Goal: Information Seeking & Learning: Compare options

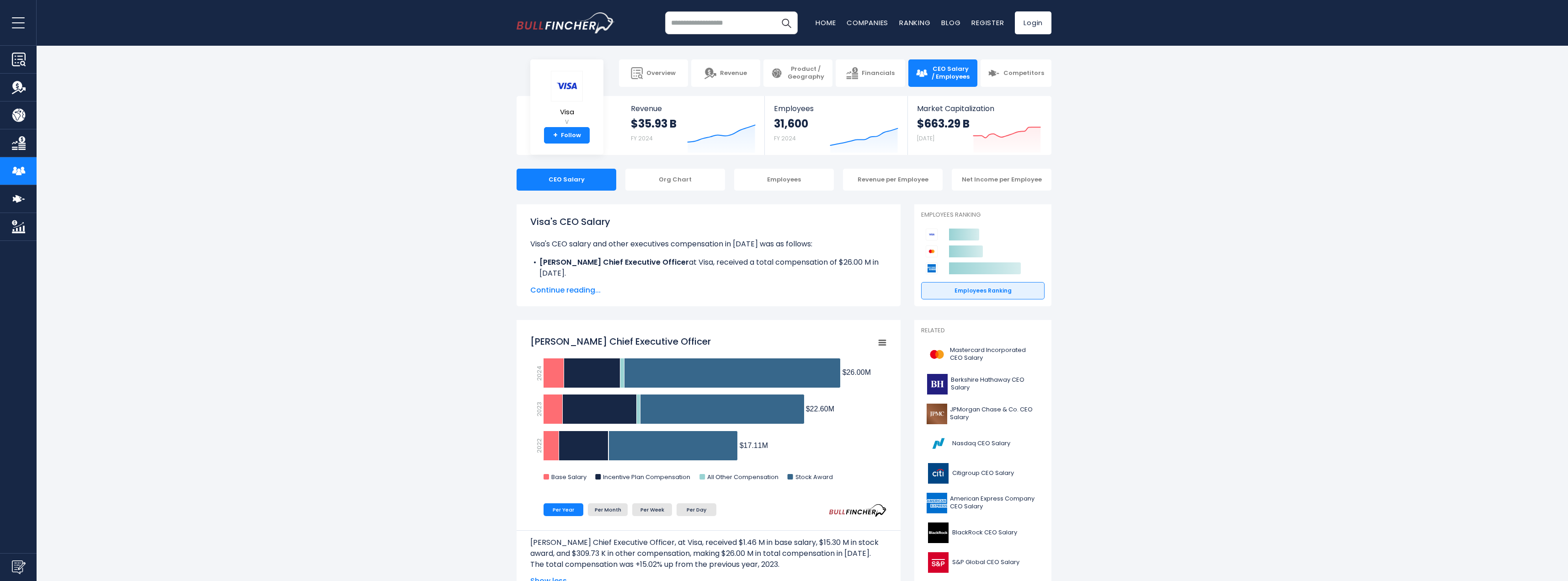
click at [583, 288] on span "Continue reading..." at bounding box center [709, 290] width 357 height 11
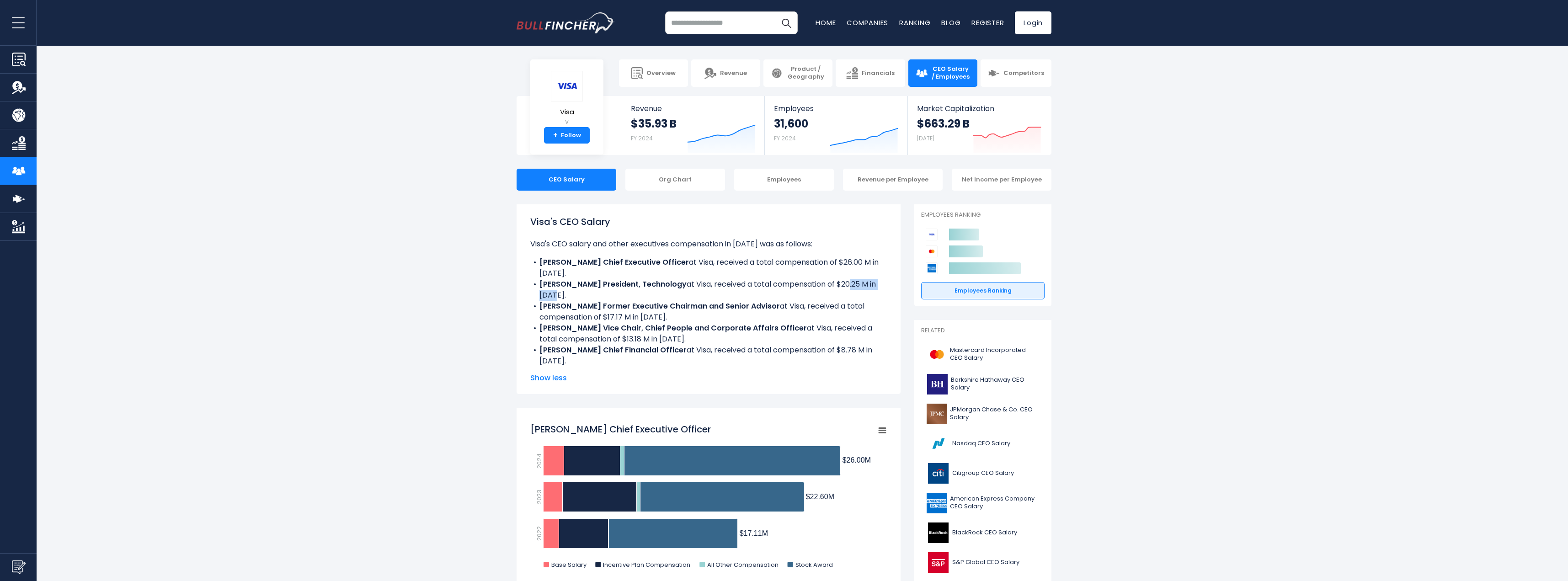
drag, startPoint x: 833, startPoint y: 285, endPoint x: 881, endPoint y: 285, distance: 48.0
click at [881, 285] on li "Rajat Taneja President, Technology at Visa, received a total compensation of $2…" at bounding box center [709, 290] width 357 height 22
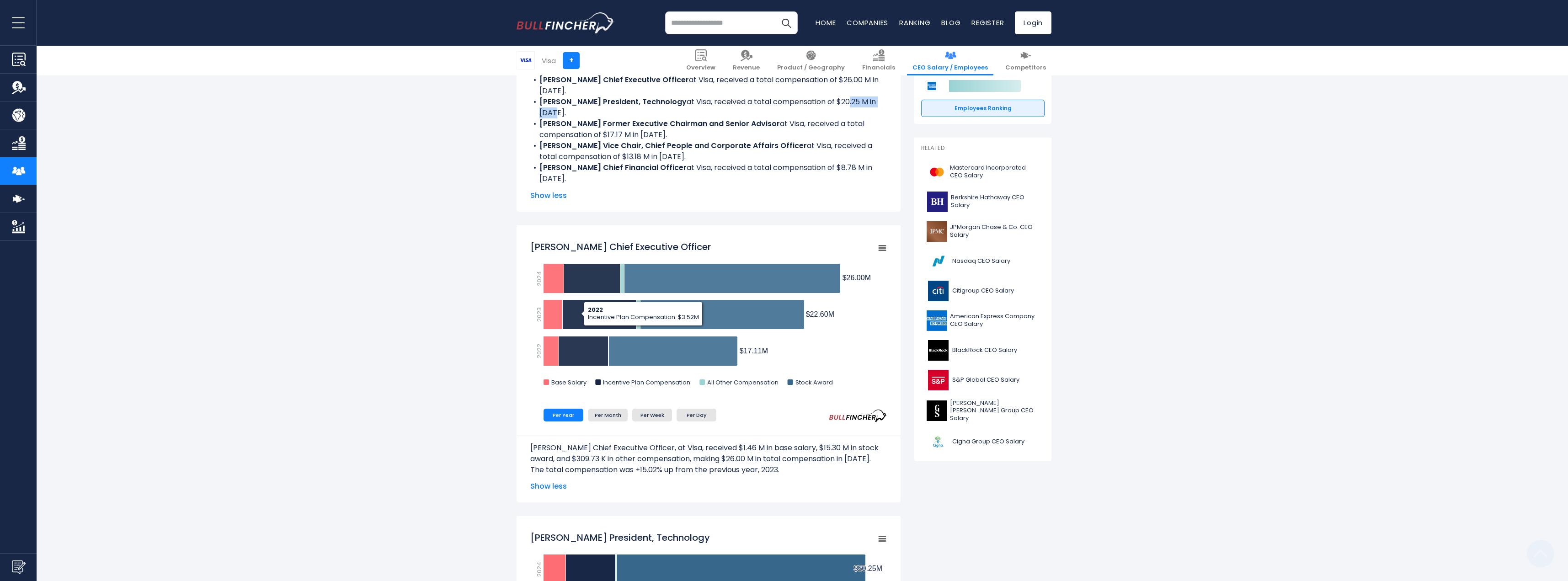
scroll to position [183, 0]
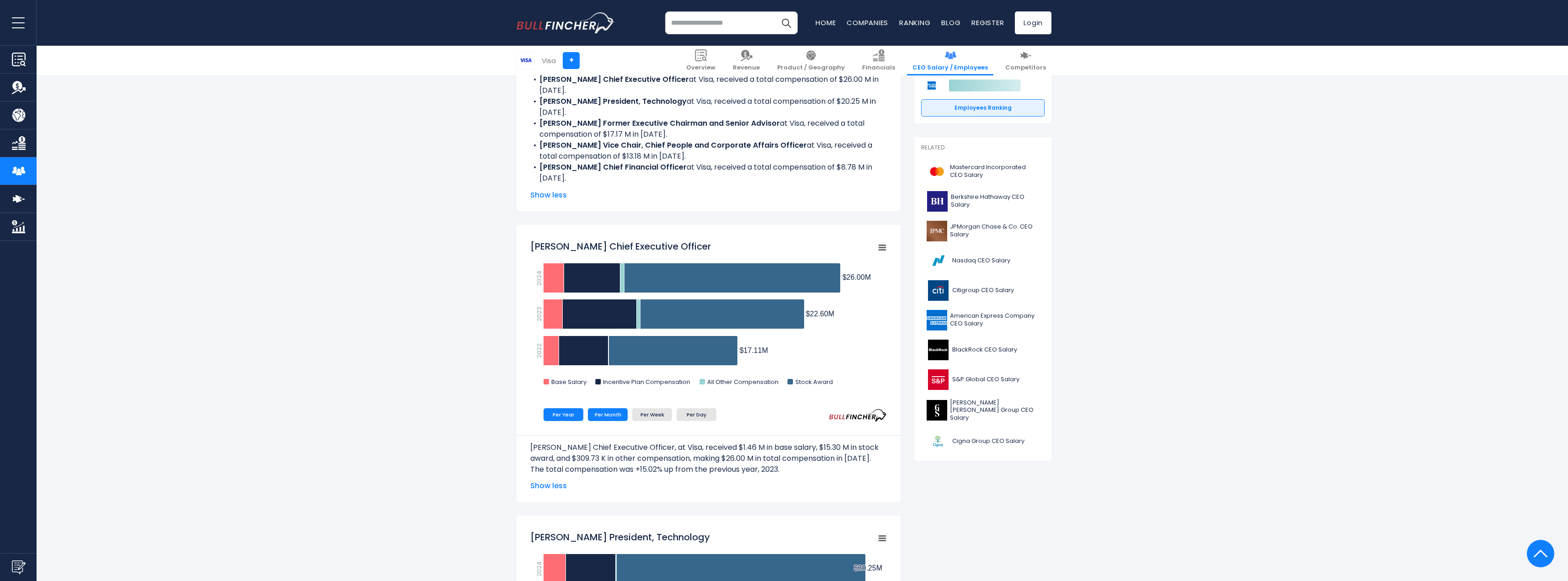
click at [615, 413] on li "Per Month" at bounding box center [607, 414] width 40 height 13
click at [643, 413] on li "Per Week" at bounding box center [652, 414] width 40 height 13
click at [697, 416] on li "Per Day" at bounding box center [696, 414] width 40 height 13
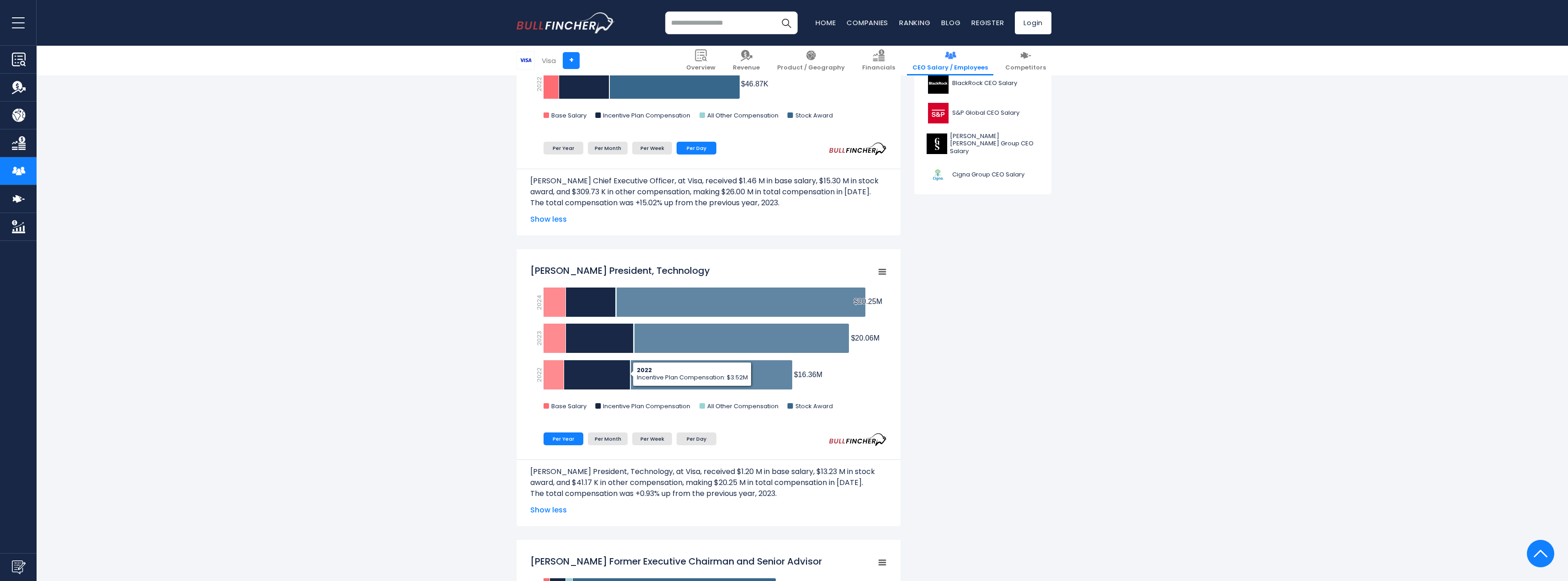
scroll to position [457, 0]
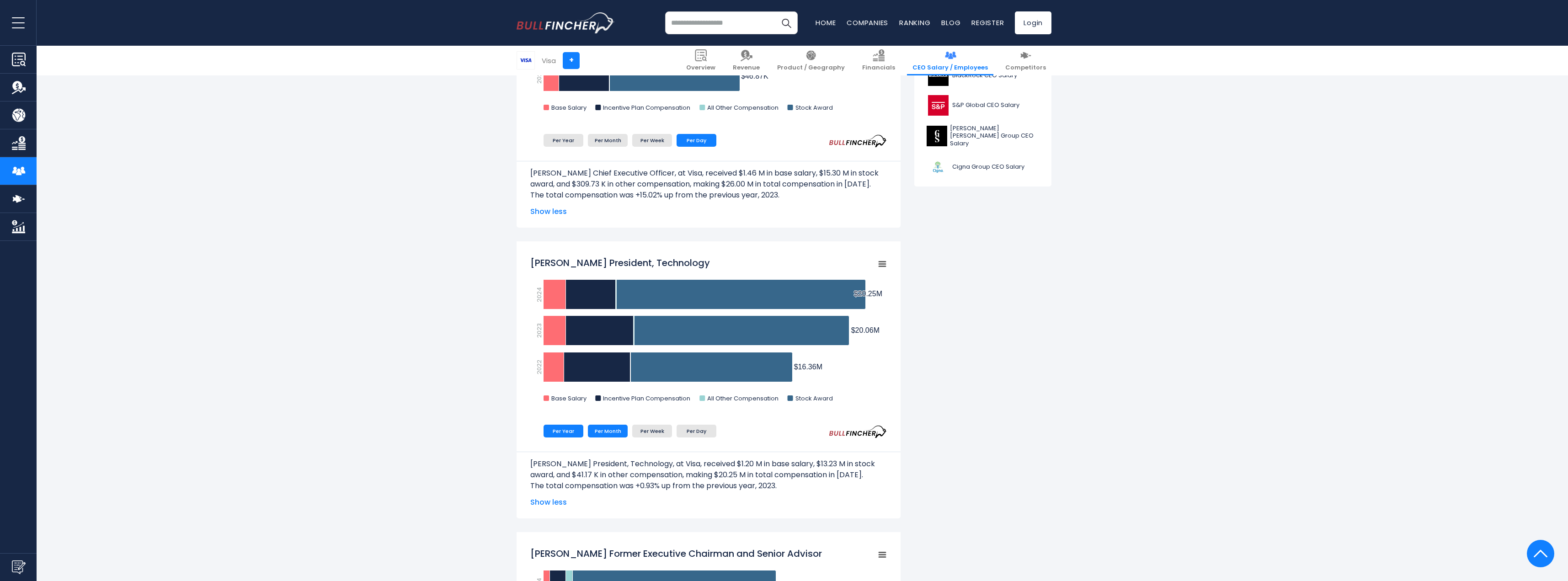
click at [620, 432] on li "Per Month" at bounding box center [607, 431] width 40 height 13
click at [649, 431] on li "Per Week" at bounding box center [652, 431] width 40 height 13
click at [679, 431] on li "Per Day" at bounding box center [696, 431] width 40 height 13
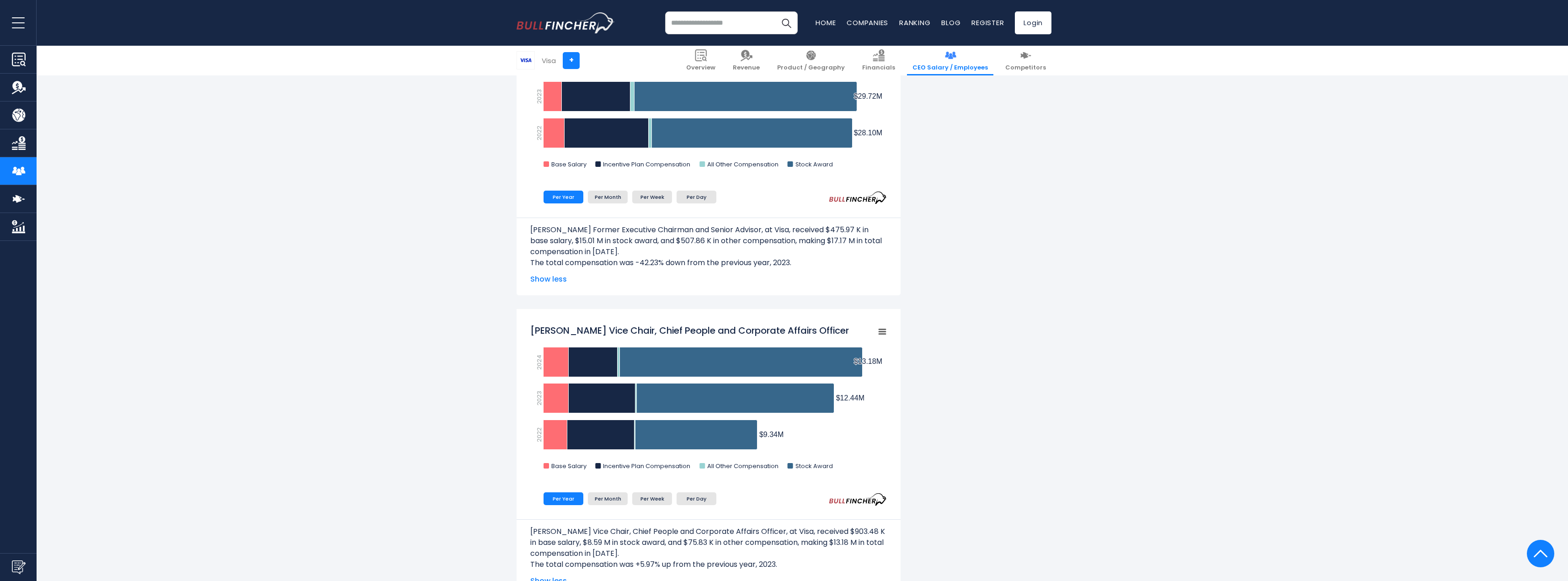
scroll to position [959, 0]
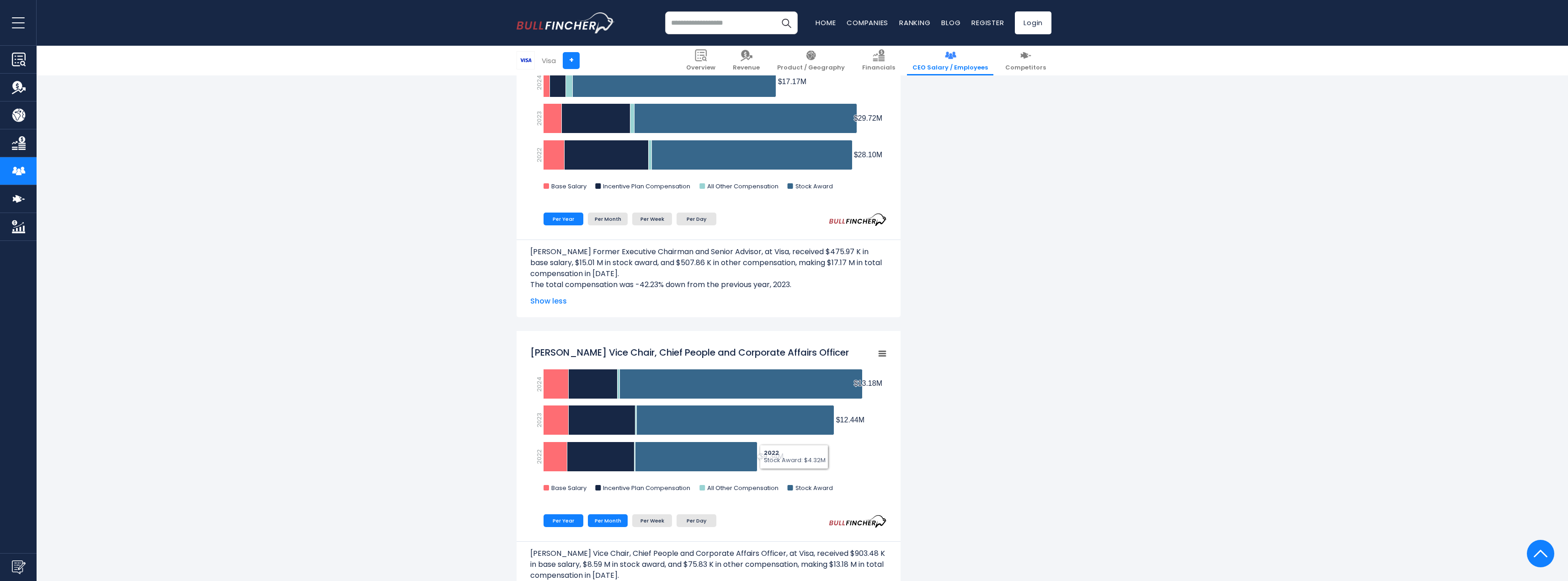
click at [623, 522] on li "Per Month" at bounding box center [607, 520] width 40 height 13
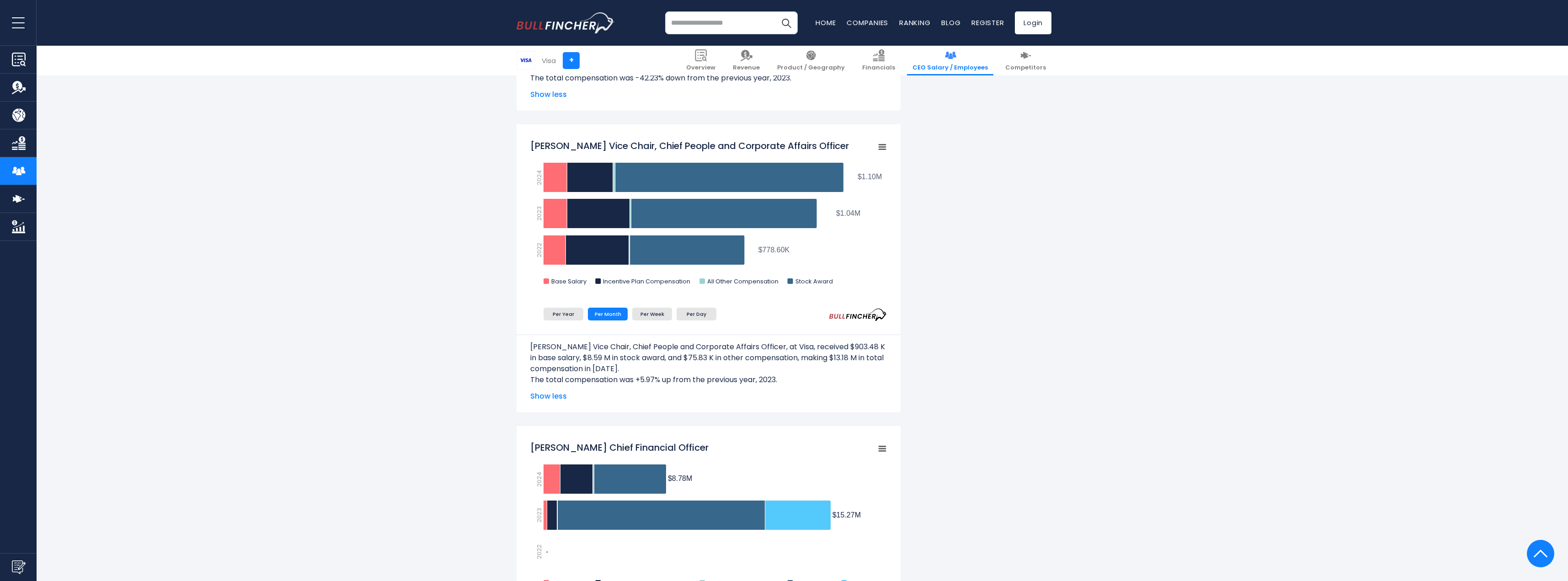
scroll to position [1188, 0]
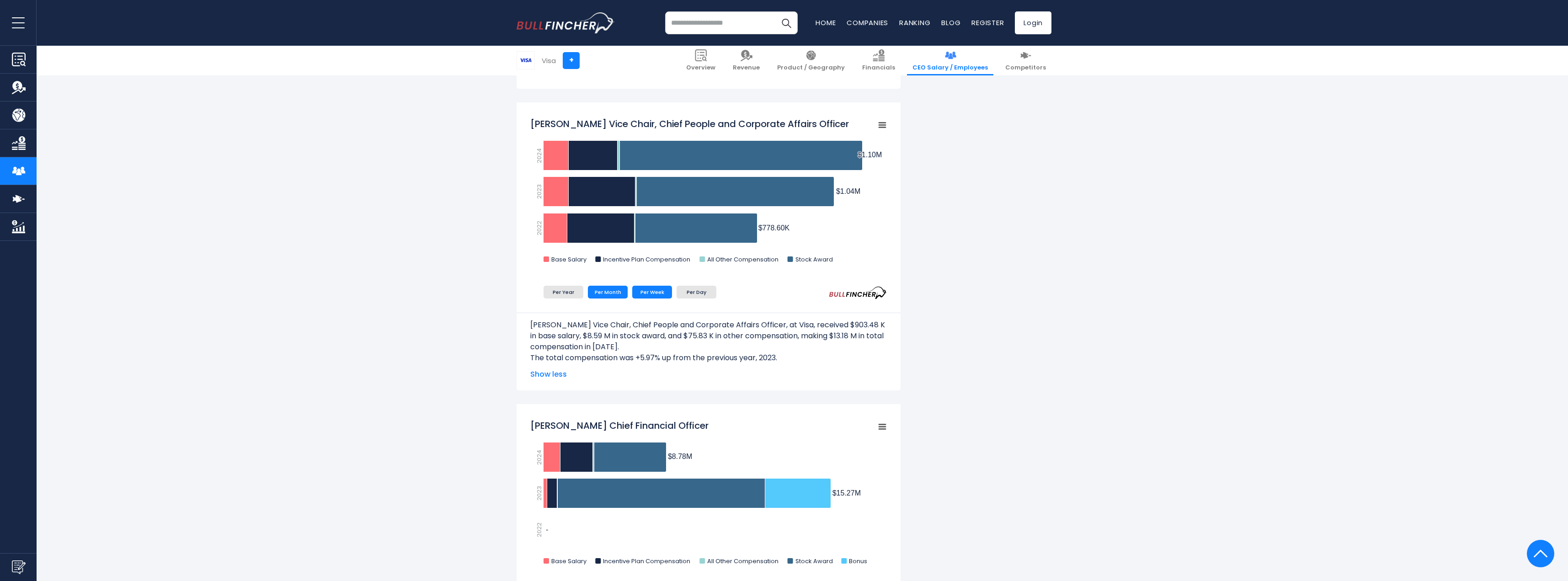
click at [645, 296] on li "Per Week" at bounding box center [652, 291] width 40 height 13
click at [685, 294] on li "Per Day" at bounding box center [696, 291] width 40 height 13
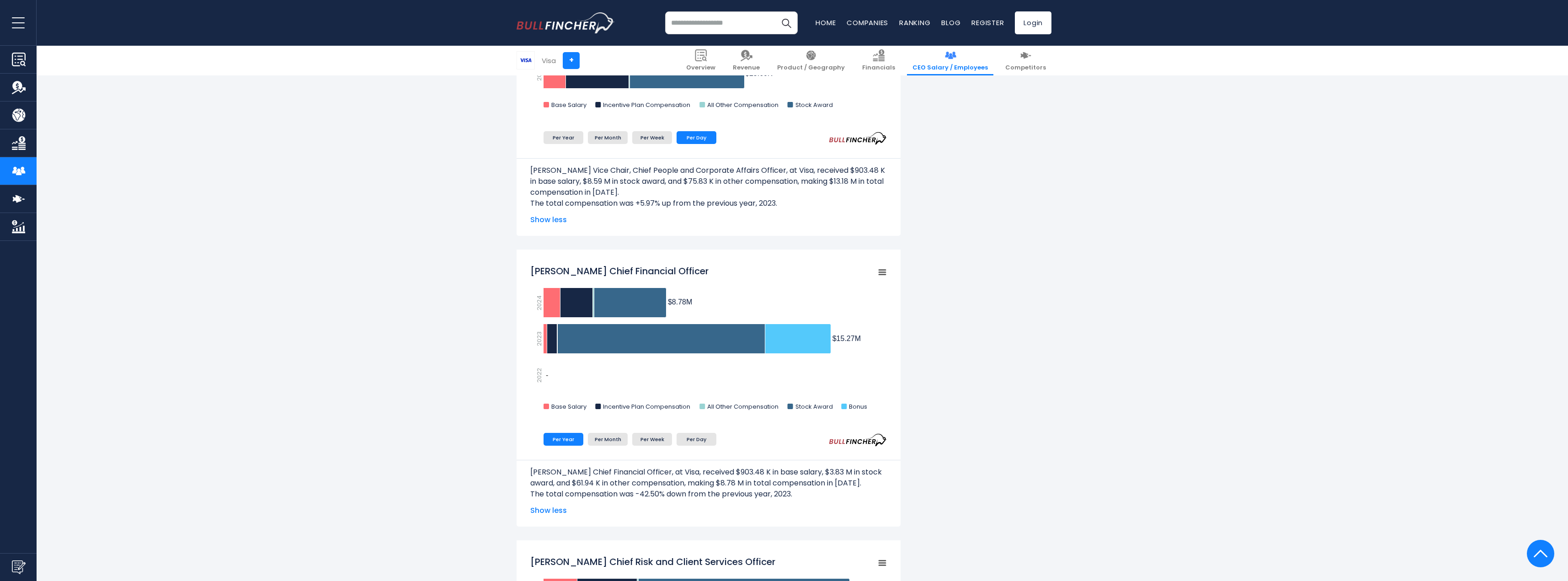
scroll to position [1371, 0]
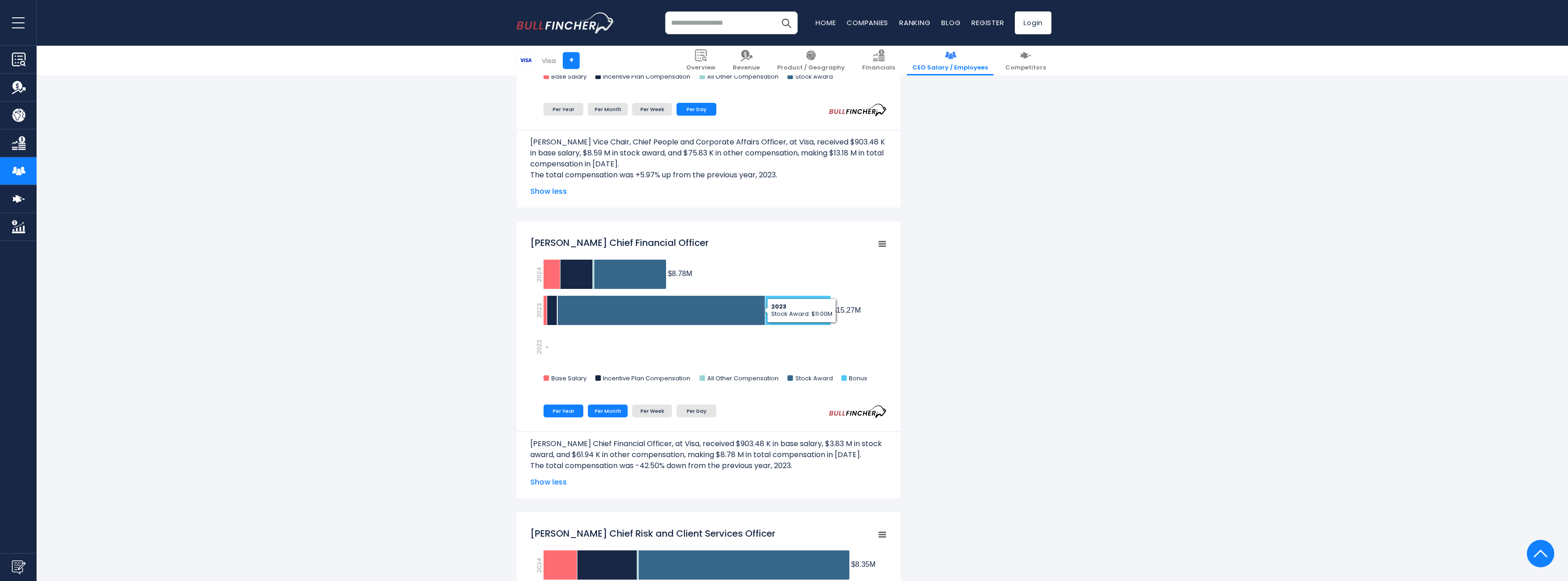
click at [621, 411] on li "Per Month" at bounding box center [607, 411] width 40 height 13
click at [643, 408] on li "Per Week" at bounding box center [652, 411] width 40 height 13
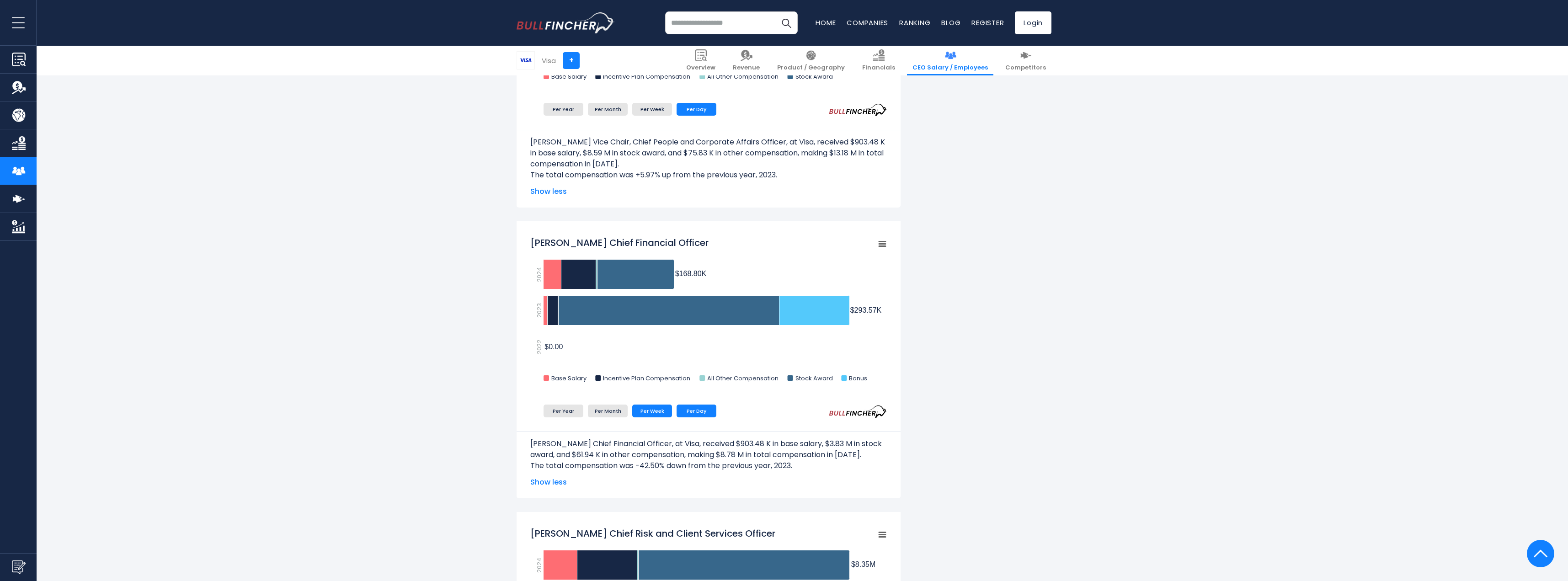
click at [688, 412] on li "Per Day" at bounding box center [696, 411] width 40 height 13
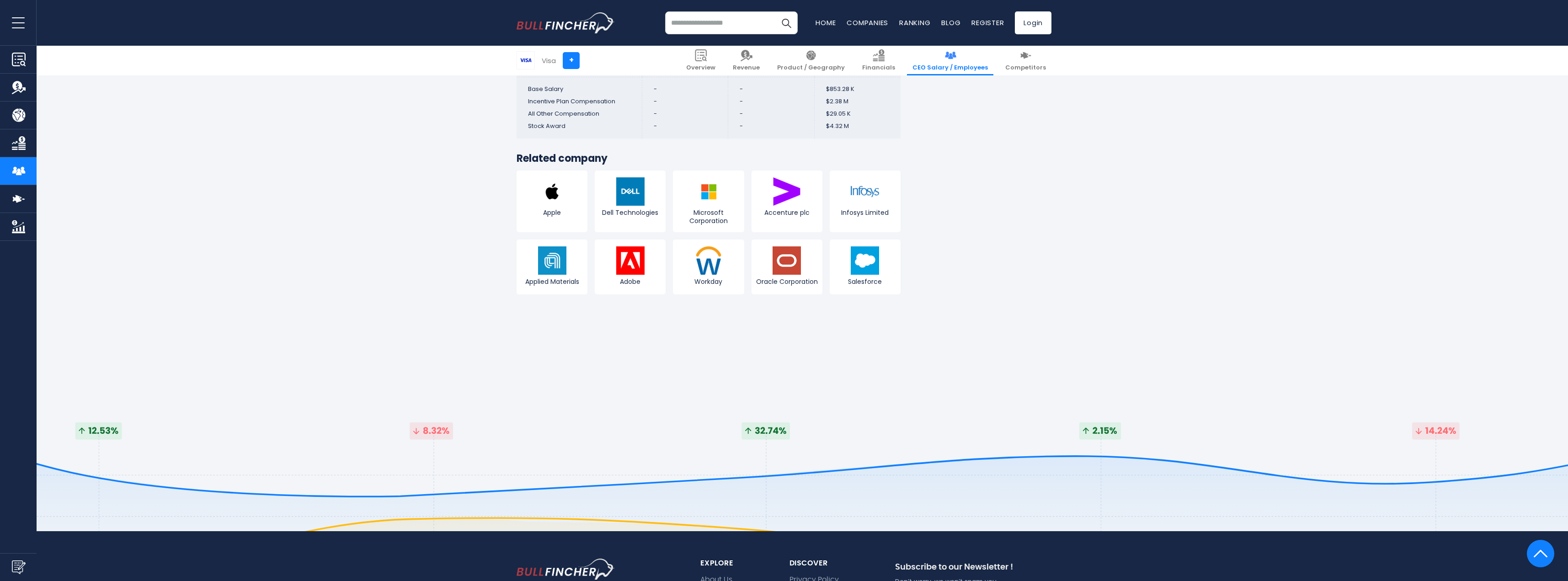
scroll to position [3427, 0]
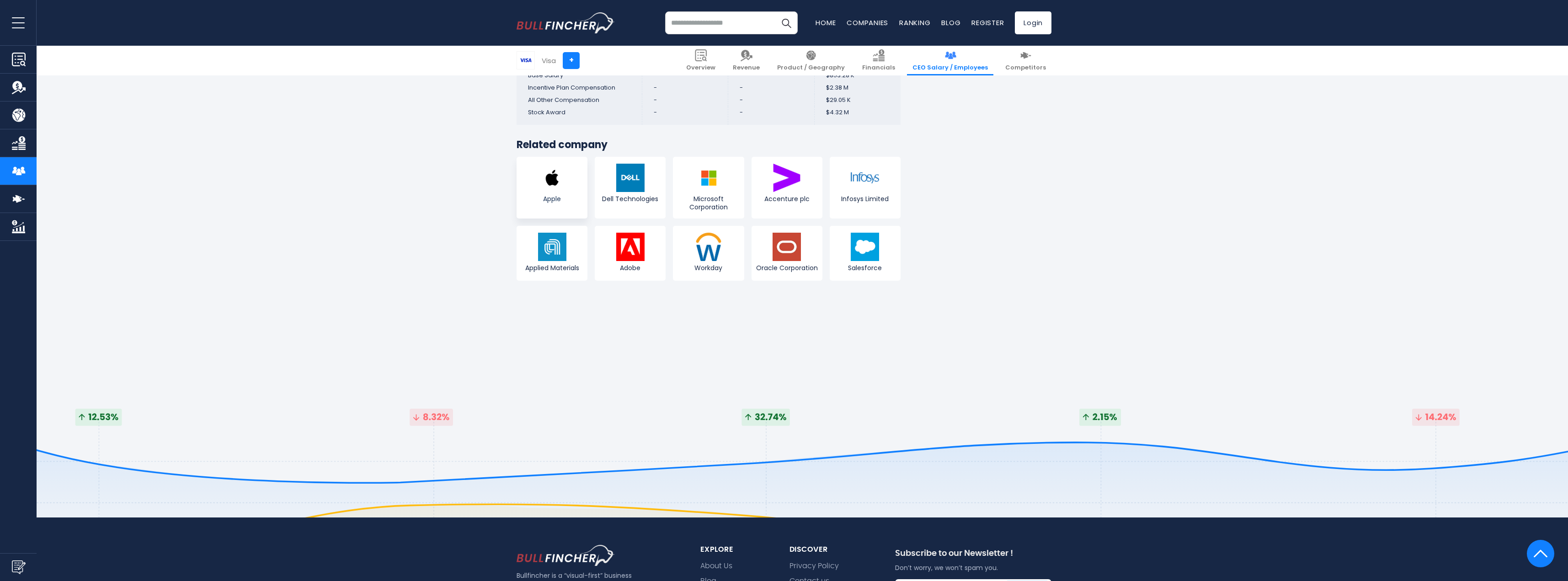
click at [556, 195] on span "Apple" at bounding box center [551, 199] width 66 height 9
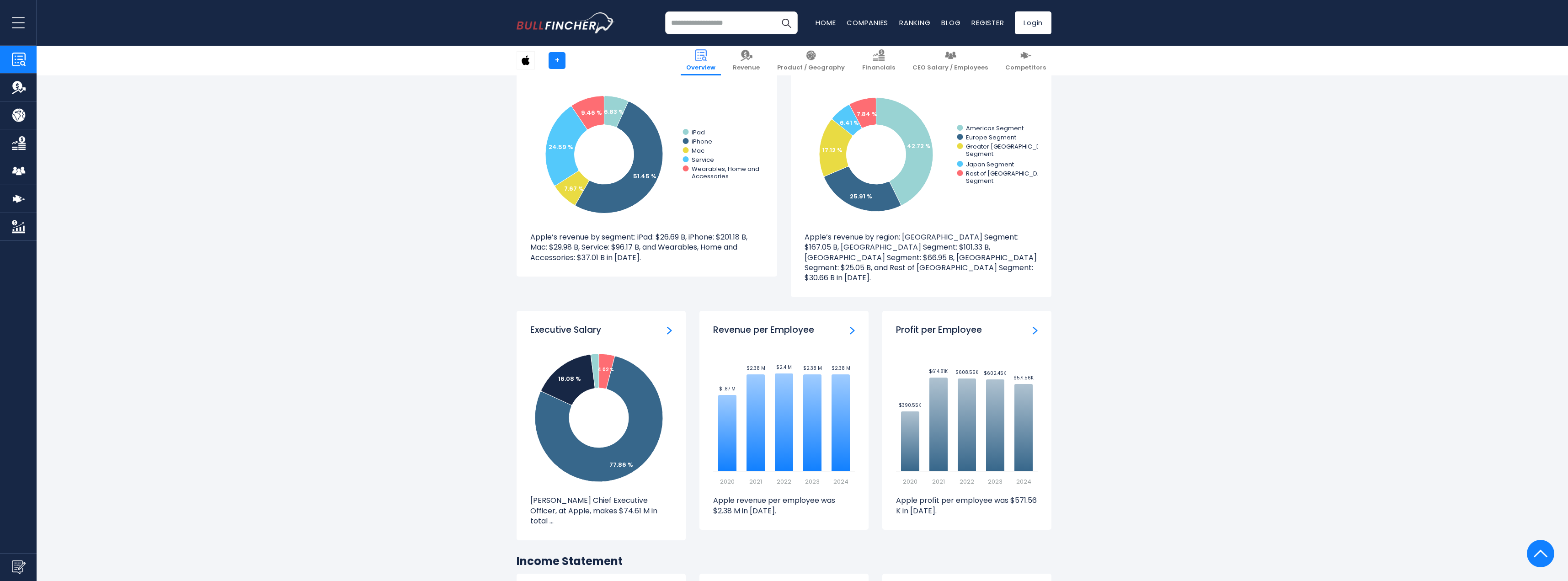
scroll to position [823, 0]
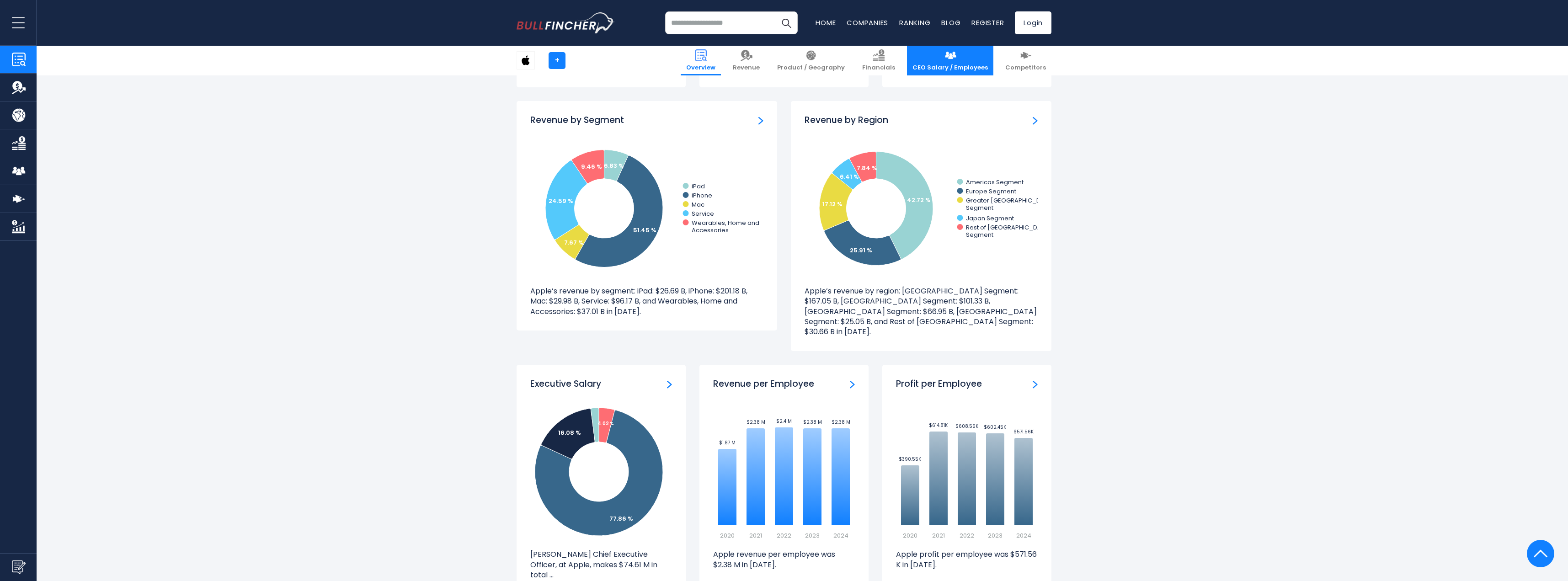
click at [954, 66] on span "CEO Salary / Employees" at bounding box center [950, 68] width 75 height 8
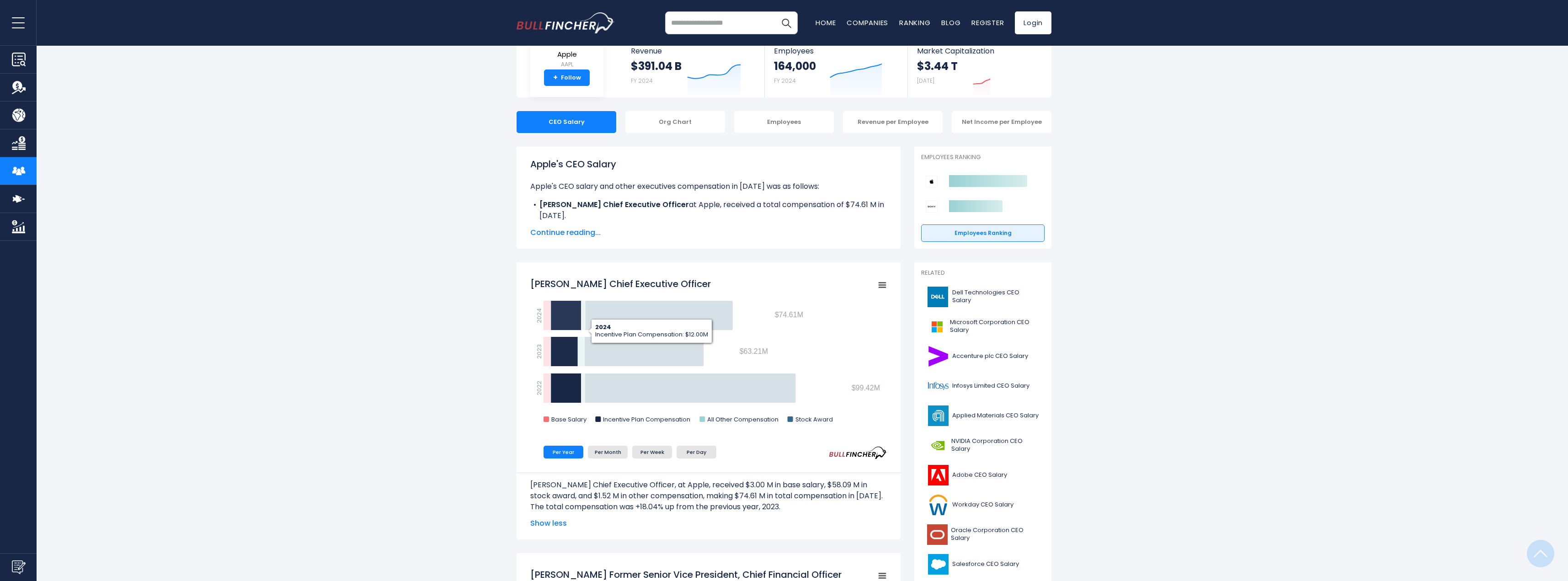
scroll to position [46, 0]
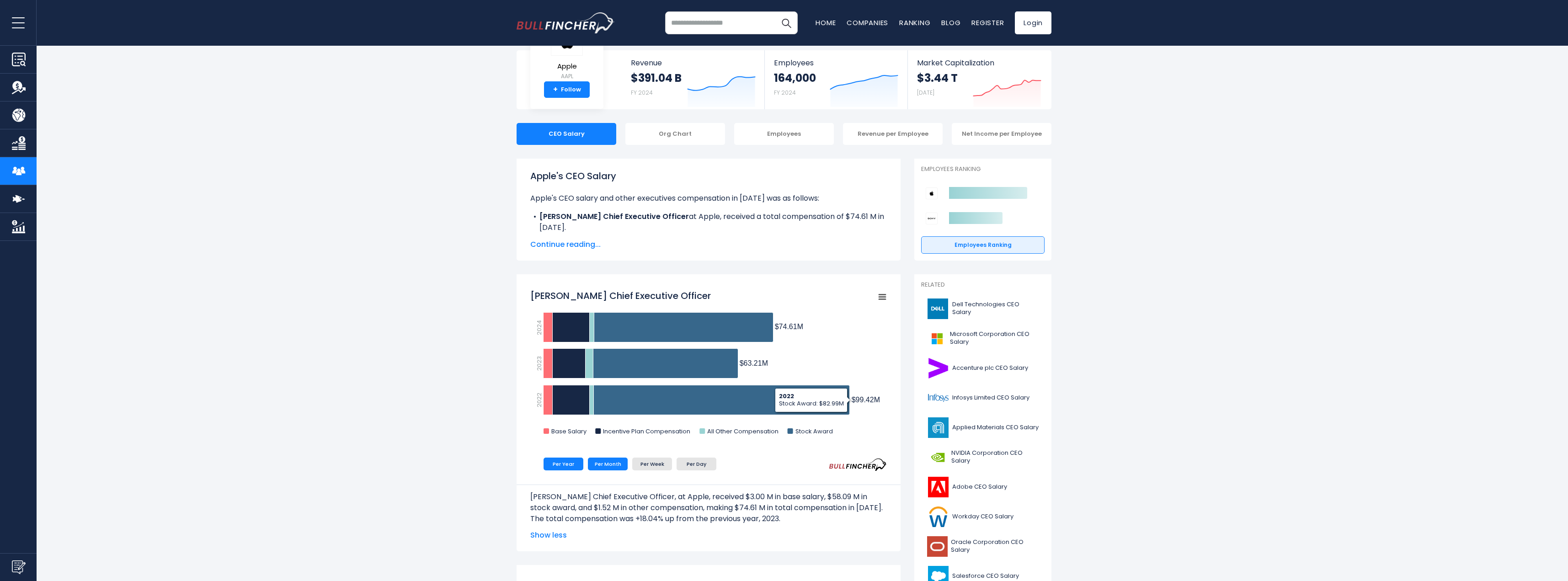
click at [620, 464] on li "Per Month" at bounding box center [607, 464] width 40 height 13
click at [663, 464] on li "Per Week" at bounding box center [652, 464] width 40 height 13
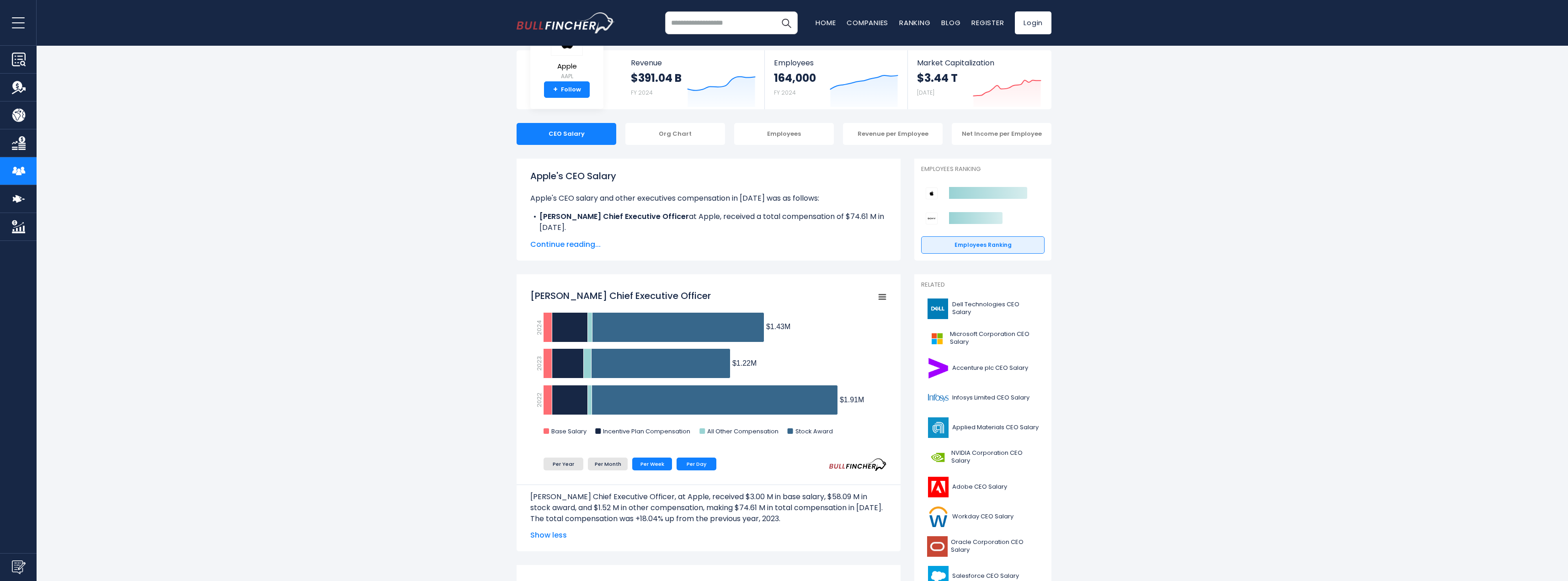
click at [682, 462] on li "Per Day" at bounding box center [696, 464] width 40 height 13
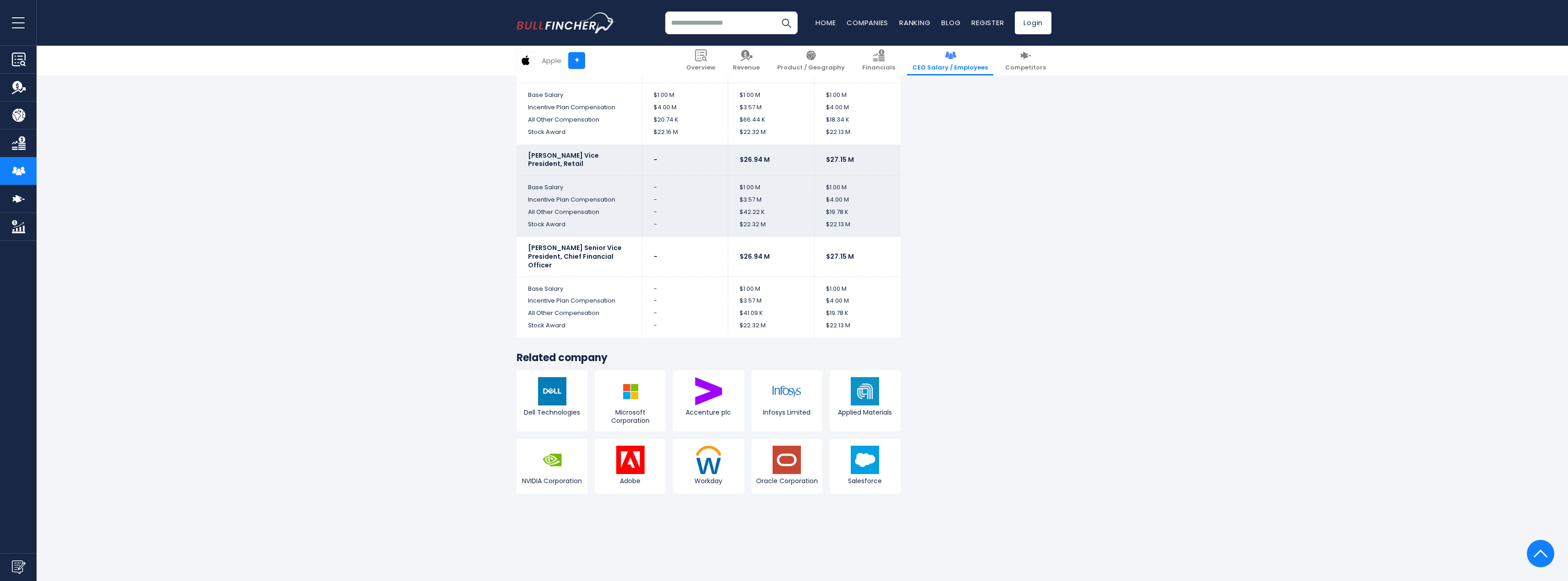
scroll to position [2376, 0]
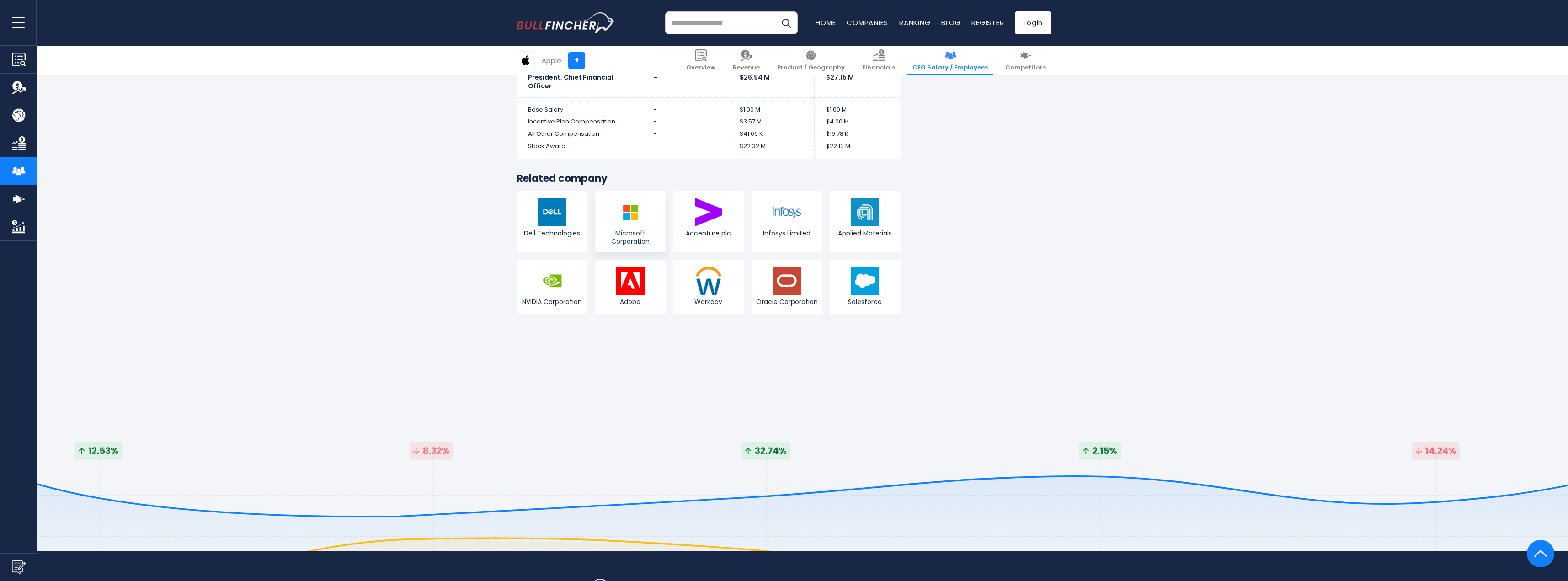
click at [621, 223] on img at bounding box center [630, 212] width 29 height 29
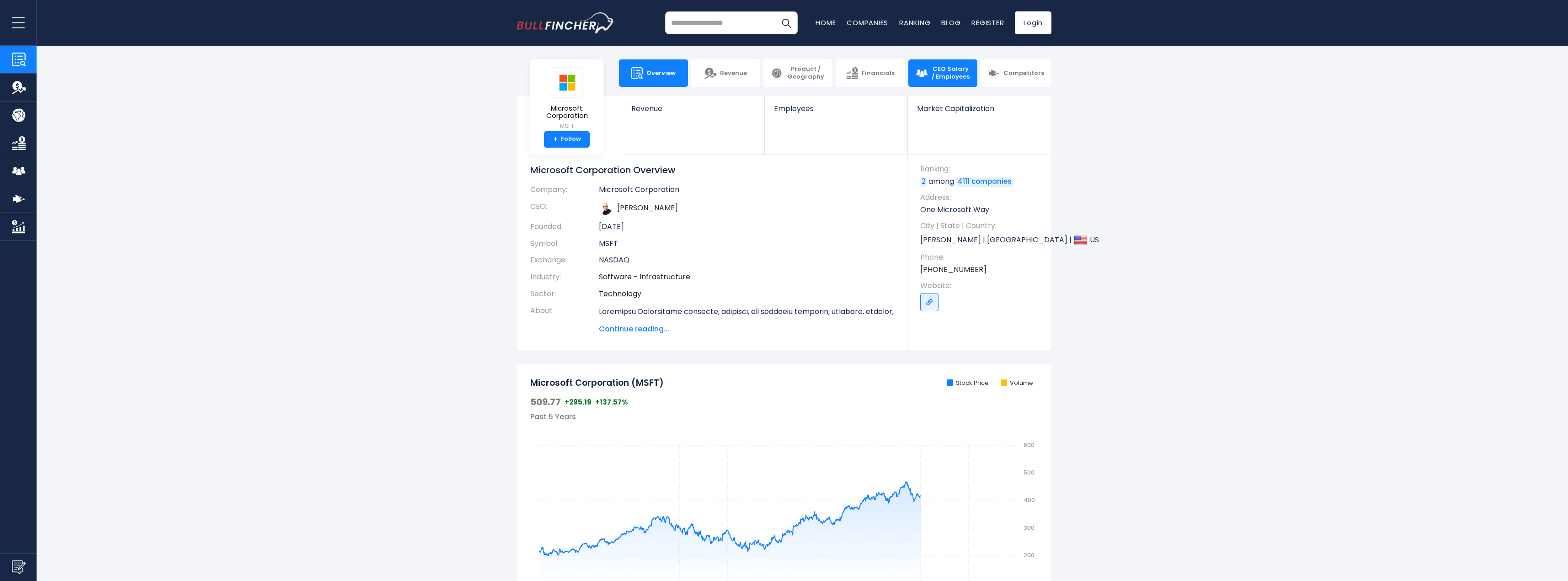
click at [941, 74] on span "CEO Salary / Employees" at bounding box center [951, 73] width 39 height 16
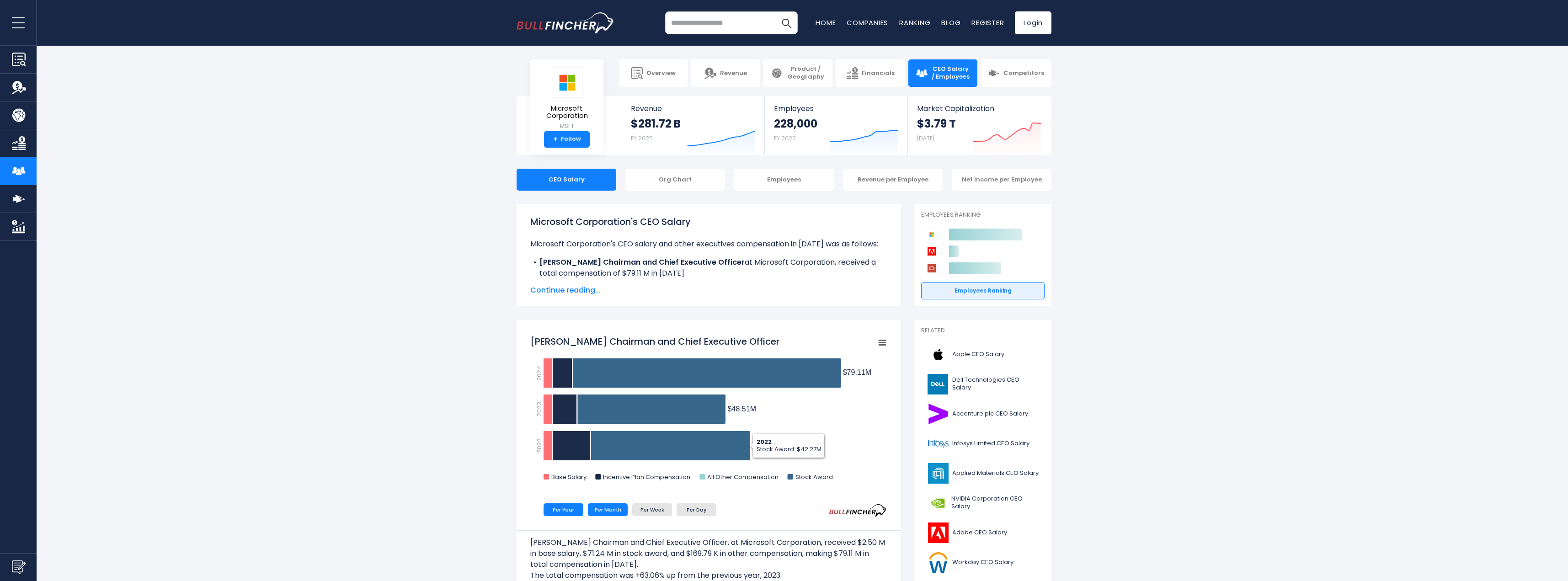
click at [613, 509] on li "Per Month" at bounding box center [607, 509] width 40 height 13
click at [657, 513] on li "Per Week" at bounding box center [652, 509] width 40 height 13
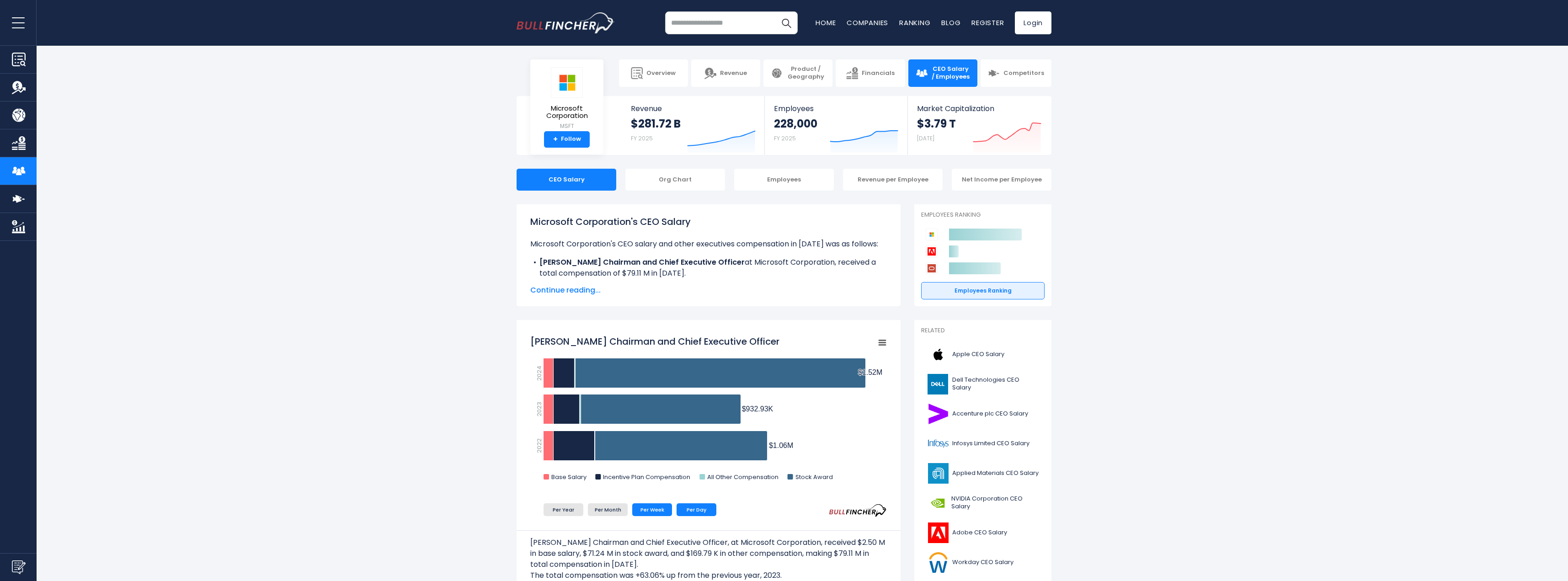
click at [693, 507] on li "Per Day" at bounding box center [696, 509] width 40 height 13
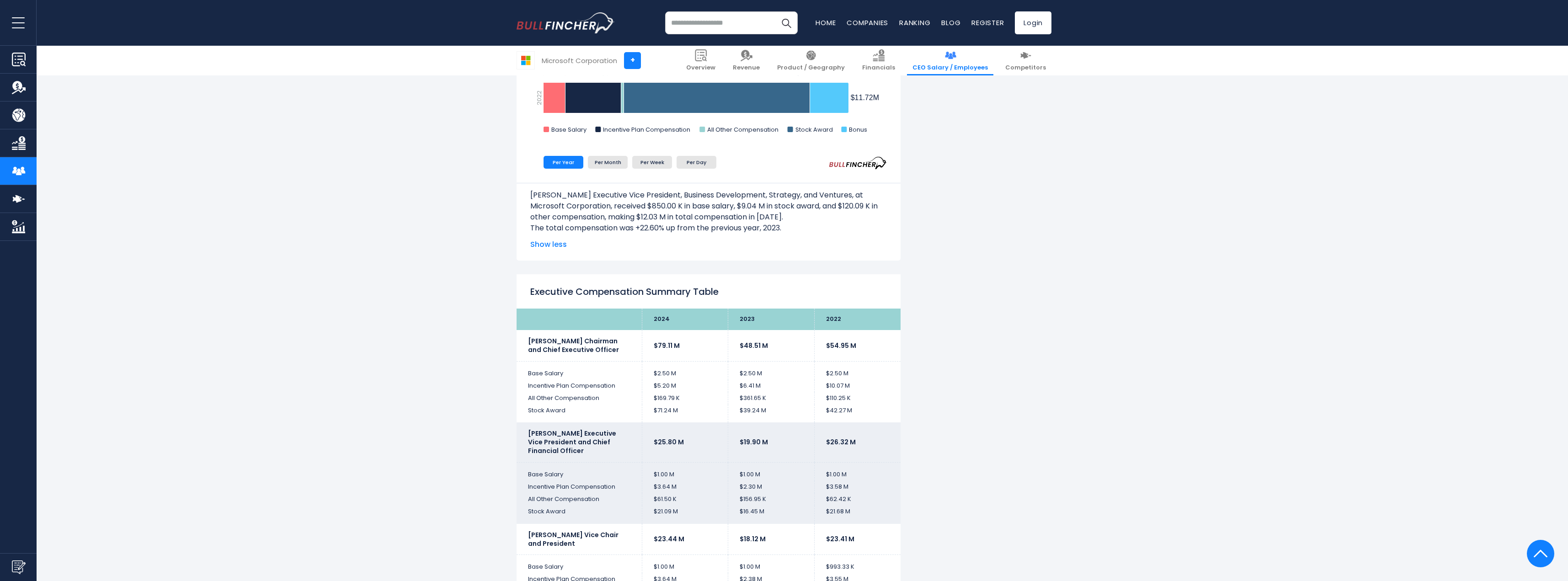
scroll to position [1599, 0]
